Goal: Check status: Check status

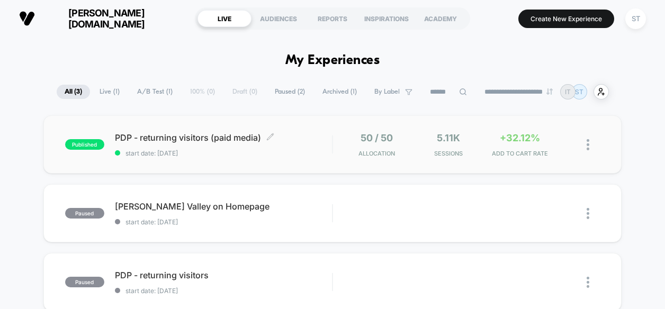
click at [313, 151] on span "start date: [DATE]" at bounding box center [224, 153] width 218 height 8
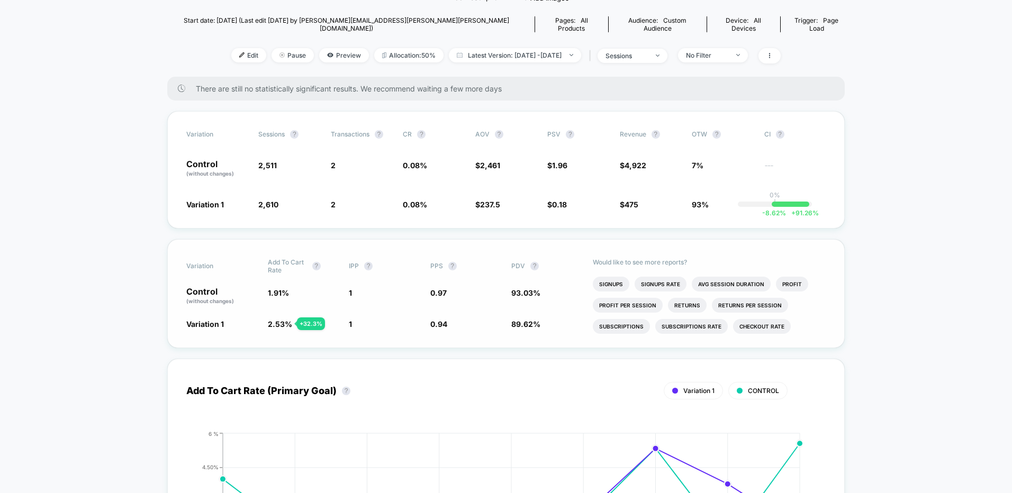
scroll to position [53, 0]
